Goal: Navigation & Orientation: Find specific page/section

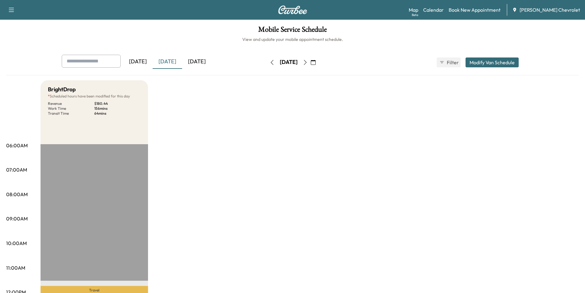
click at [308, 60] on icon "button" at bounding box center [305, 62] width 5 height 5
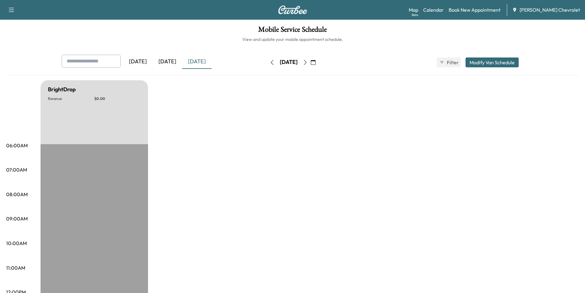
click at [308, 63] on icon "button" at bounding box center [305, 62] width 5 height 5
click at [308, 62] on icon "button" at bounding box center [305, 62] width 5 height 5
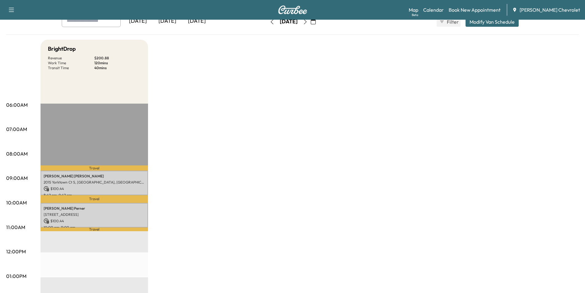
scroll to position [154, 0]
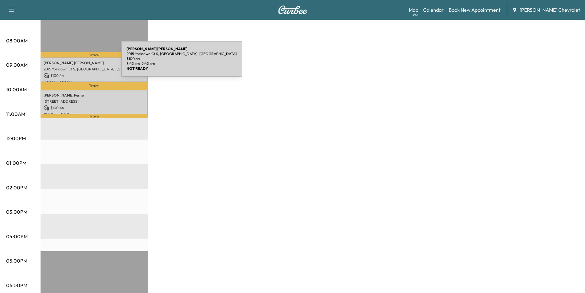
click at [75, 62] on p "[PERSON_NAME]" at bounding box center [94, 62] width 101 height 5
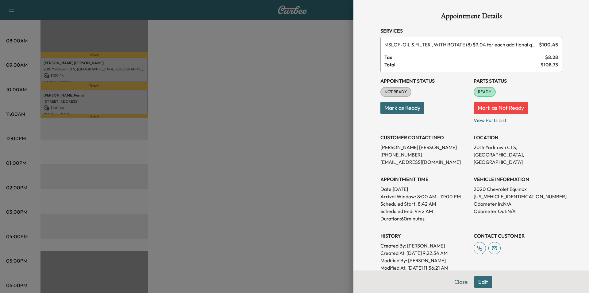
click at [69, 97] on div at bounding box center [294, 146] width 589 height 293
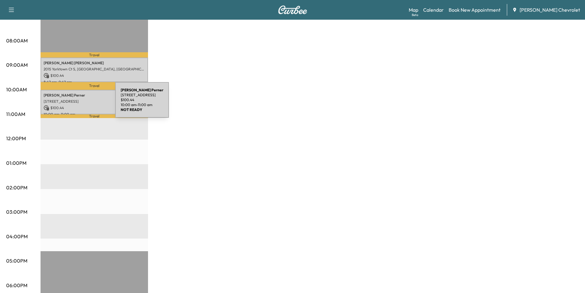
click at [69, 105] on p "$ 100.44" at bounding box center [94, 108] width 101 height 6
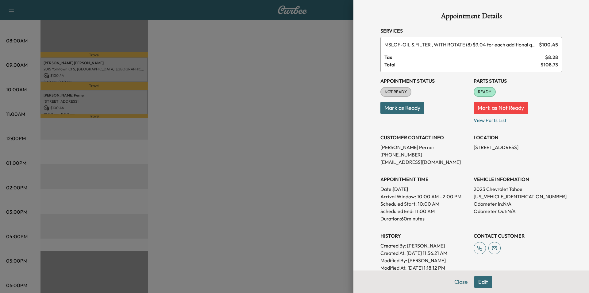
click at [242, 170] on div at bounding box center [294, 146] width 589 height 293
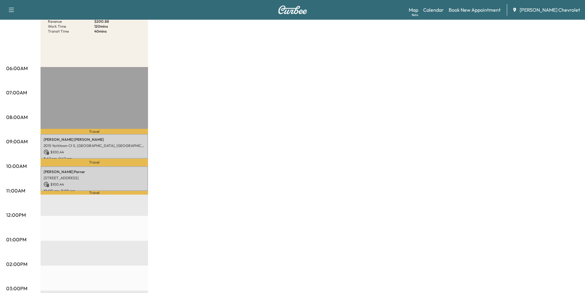
scroll to position [31, 0]
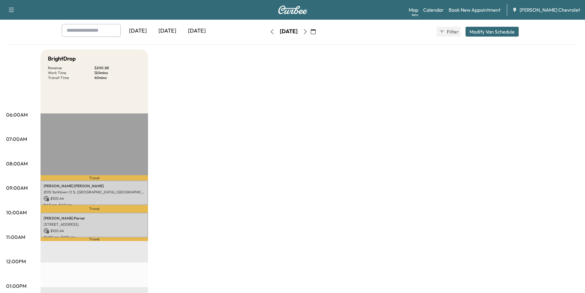
drag, startPoint x: 319, startPoint y: 33, endPoint x: 317, endPoint y: 48, distance: 15.3
click at [306, 33] on icon "button" at bounding box center [305, 31] width 3 height 5
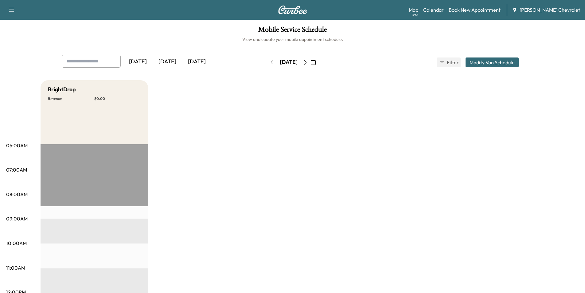
click at [308, 61] on icon "button" at bounding box center [305, 62] width 5 height 5
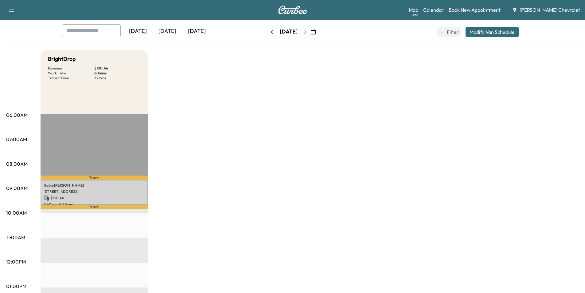
scroll to position [184, 0]
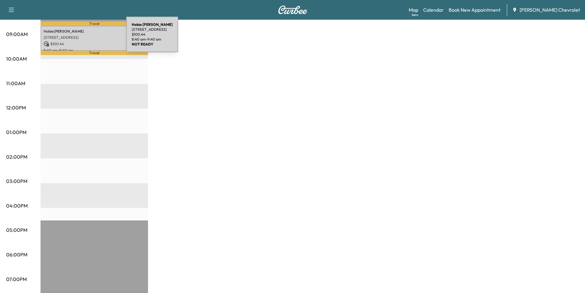
click at [80, 38] on p "[STREET_ADDRESS]" at bounding box center [94, 37] width 101 height 5
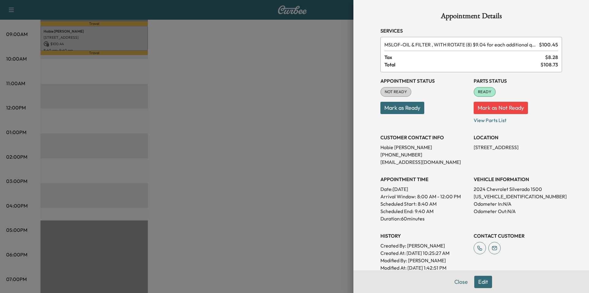
click at [199, 146] on div at bounding box center [294, 146] width 589 height 293
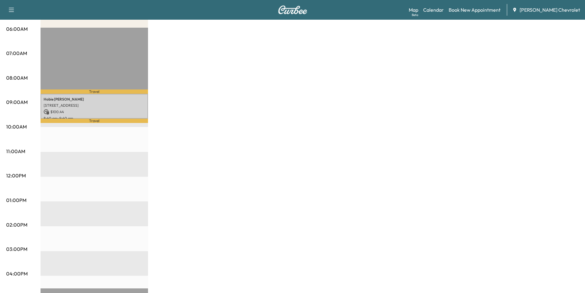
scroll to position [0, 0]
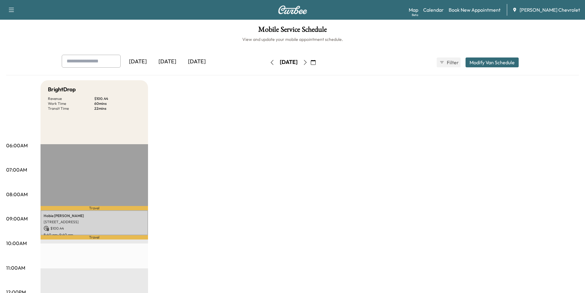
click at [308, 62] on icon "button" at bounding box center [305, 62] width 5 height 5
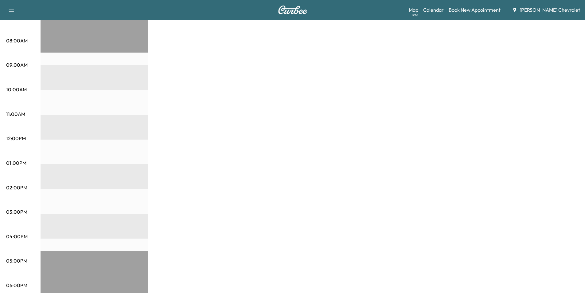
scroll to position [31, 0]
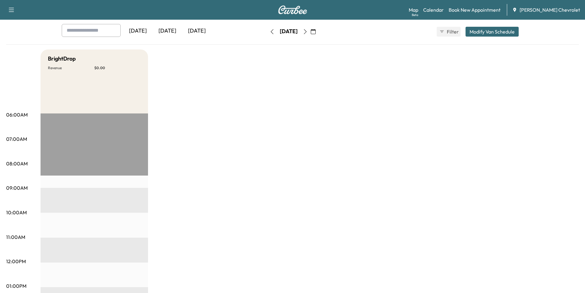
click at [308, 32] on icon "button" at bounding box center [305, 31] width 5 height 5
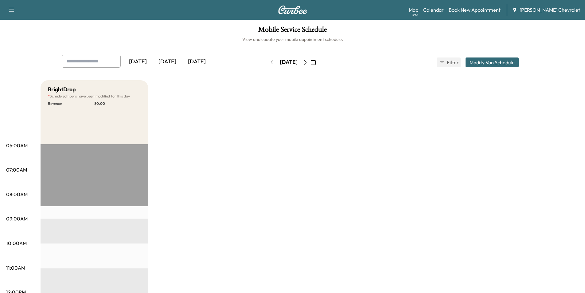
click at [310, 58] on button "button" at bounding box center [305, 62] width 10 height 10
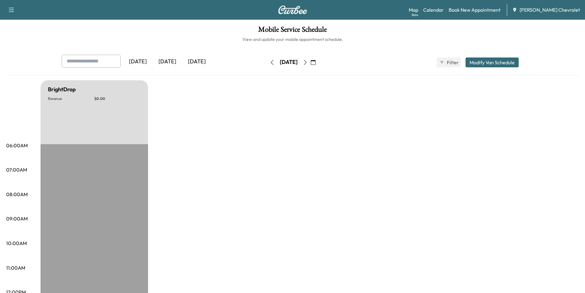
click at [308, 60] on icon "button" at bounding box center [305, 62] width 5 height 5
click at [170, 62] on div "[DATE]" at bounding box center [167, 62] width 29 height 14
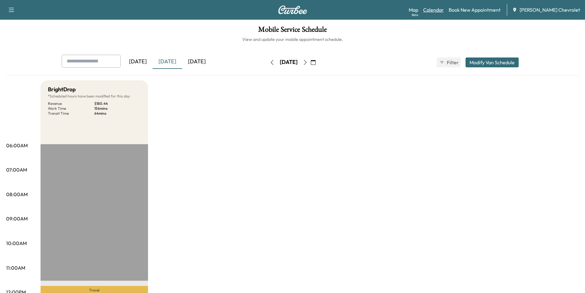
click at [444, 11] on link "Calendar" at bounding box center [433, 9] width 21 height 7
